Goal: Task Accomplishment & Management: Manage account settings

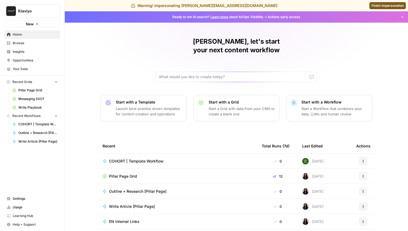
click at [27, 201] on span "Settings" at bounding box center [35, 198] width 45 height 5
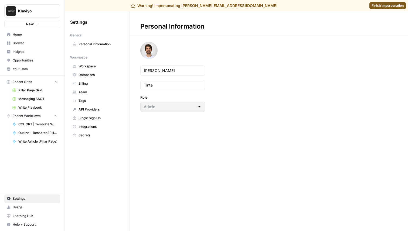
click at [102, 93] on span "Team" at bounding box center [100, 92] width 43 height 5
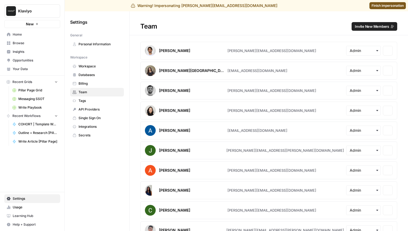
click at [368, 27] on span "Invite New Members" at bounding box center [372, 26] width 34 height 5
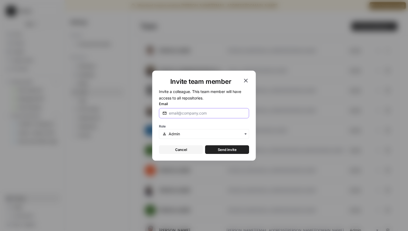
click at [195, 115] on input "Email" at bounding box center [207, 113] width 77 height 5
type input "[PERSON_NAME][EMAIL_ADDRESS][DOMAIN_NAME]"
click at [219, 151] on span "Send invite" at bounding box center [227, 149] width 19 height 5
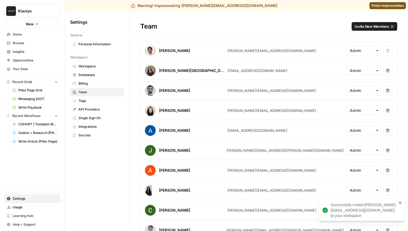
click at [372, 28] on span "Invite New Members" at bounding box center [372, 26] width 34 height 5
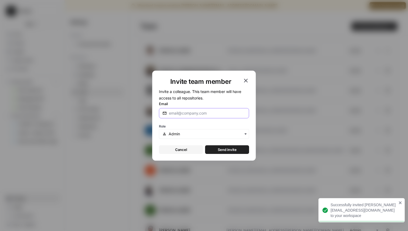
click at [179, 114] on input "Email" at bounding box center [207, 113] width 77 height 5
type input "[PERSON_NAME][EMAIL_ADDRESS][DOMAIN_NAME]"
click at [230, 149] on span "Send invite" at bounding box center [227, 149] width 19 height 5
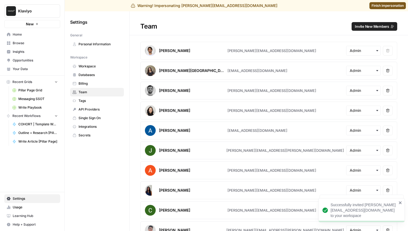
click at [378, 28] on span "Invite New Members" at bounding box center [372, 26] width 34 height 5
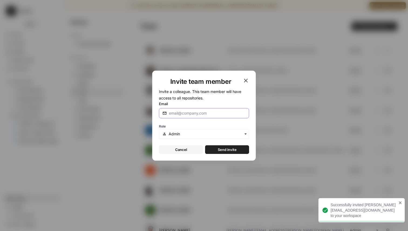
click at [197, 113] on input "Email" at bounding box center [207, 113] width 77 height 5
type input "[PERSON_NAME][EMAIL_ADDRESS][DOMAIN_NAME]"
click at [223, 149] on span "Send invite" at bounding box center [227, 149] width 19 height 5
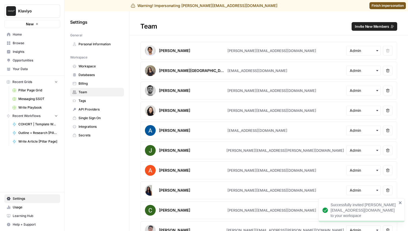
click at [391, 4] on span "Finish impersonation" at bounding box center [388, 5] width 32 height 5
